Goal: Task Accomplishment & Management: Use online tool/utility

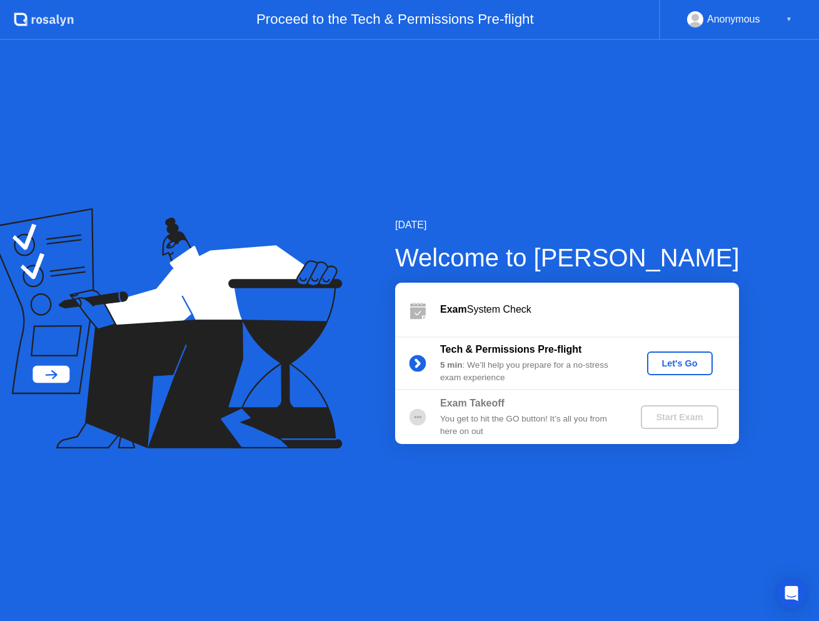
drag, startPoint x: 537, startPoint y: 99, endPoint x: 460, endPoint y: 119, distance: 80.2
click at [460, 119] on div "[DATE] Welcome to [PERSON_NAME] Exam System Check Tech & Permissions Pre-flight…" at bounding box center [409, 330] width 819 height 581
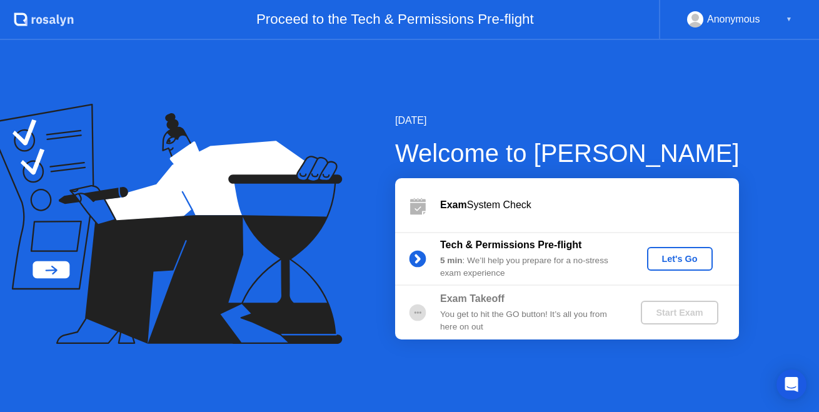
drag, startPoint x: 518, startPoint y: 44, endPoint x: 437, endPoint y: -21, distance: 104.1
click at [437, 0] on html ".st0{fill:#f0f8ff;} .st1{fill:#d4e3ff;} .st2{fill:#b4c2ff;} background Proceed …" at bounding box center [409, 206] width 819 height 412
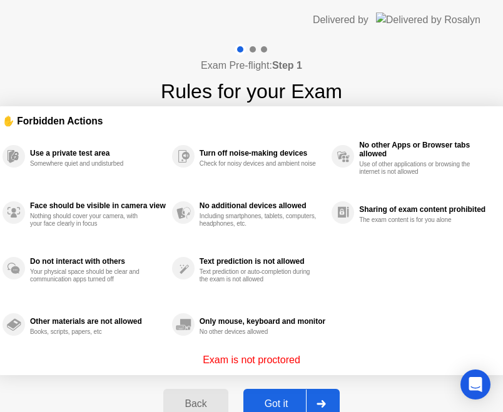
click at [277, 400] on div "Got it" at bounding box center [276, 403] width 59 height 11
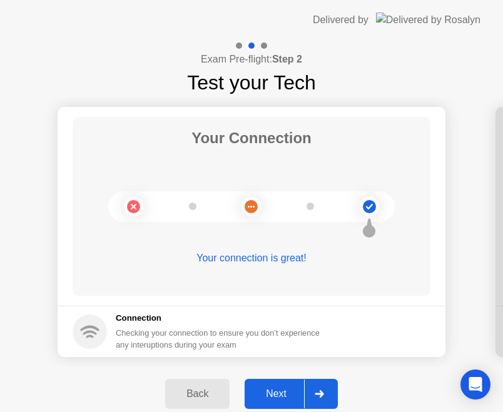
click at [273, 400] on div "Next" at bounding box center [276, 393] width 56 height 11
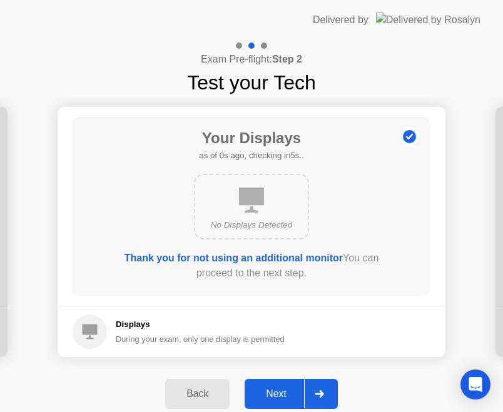
click at [278, 393] on div "Next" at bounding box center [276, 393] width 56 height 11
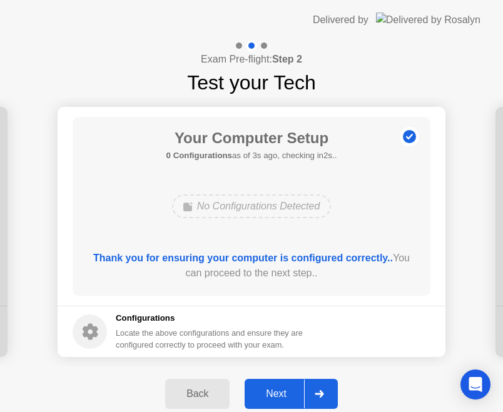
click at [283, 391] on div "Next" at bounding box center [276, 393] width 56 height 11
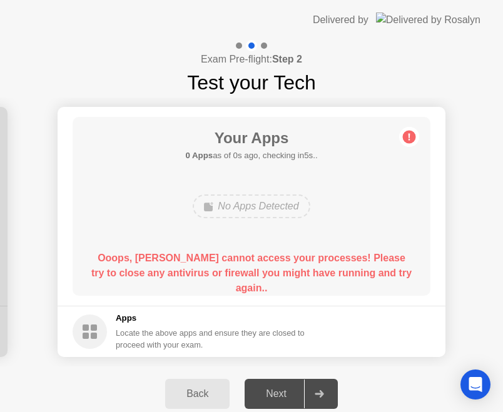
click at [298, 260] on b "Ooops, [PERSON_NAME] cannot access your processes! Please try to close any anti…" at bounding box center [251, 273] width 320 height 41
